Goal: Task Accomplishment & Management: Manage account settings

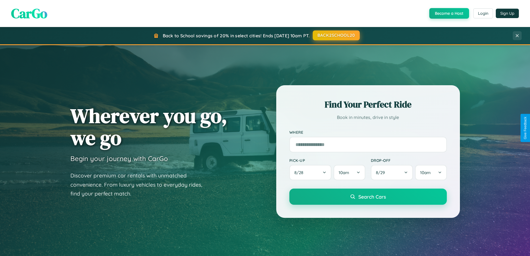
click at [336, 35] on button "BACK2SCHOOL20" at bounding box center [336, 35] width 47 height 10
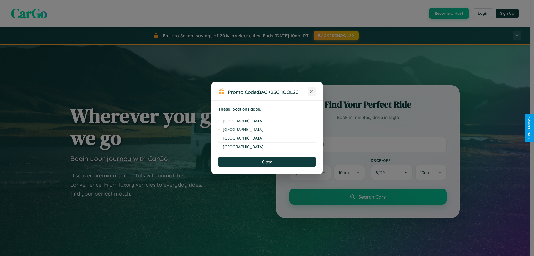
click at [312, 91] on icon at bounding box center [311, 91] width 3 height 3
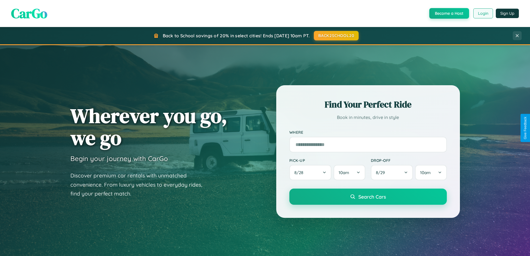
click at [482, 13] on button "Login" at bounding box center [483, 13] width 20 height 10
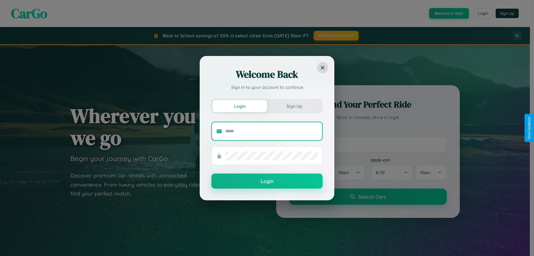
click at [271, 131] on input "text" at bounding box center [271, 131] width 92 height 9
type input "**********"
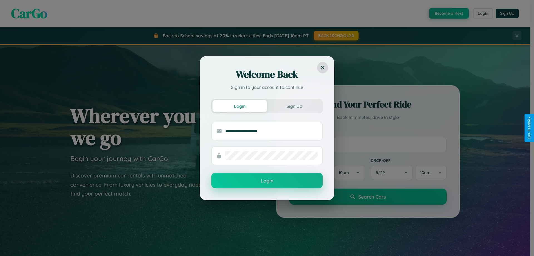
click at [267, 180] on button "Login" at bounding box center [266, 180] width 111 height 15
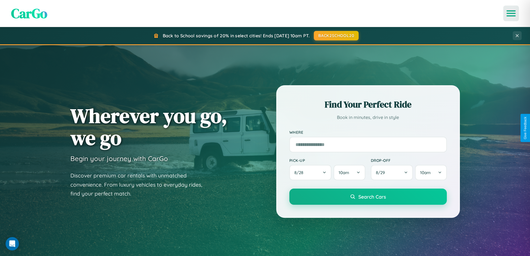
click at [511, 13] on icon "Open menu" at bounding box center [511, 13] width 8 height 5
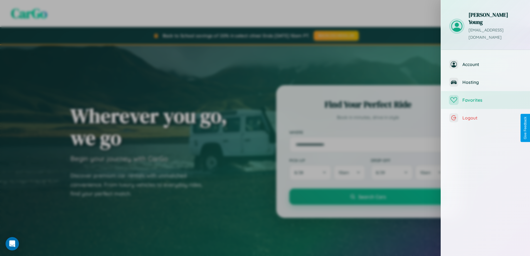
click at [485, 97] on span "Favorites" at bounding box center [491, 100] width 59 height 6
